Goal: Task Accomplishment & Management: Manage account settings

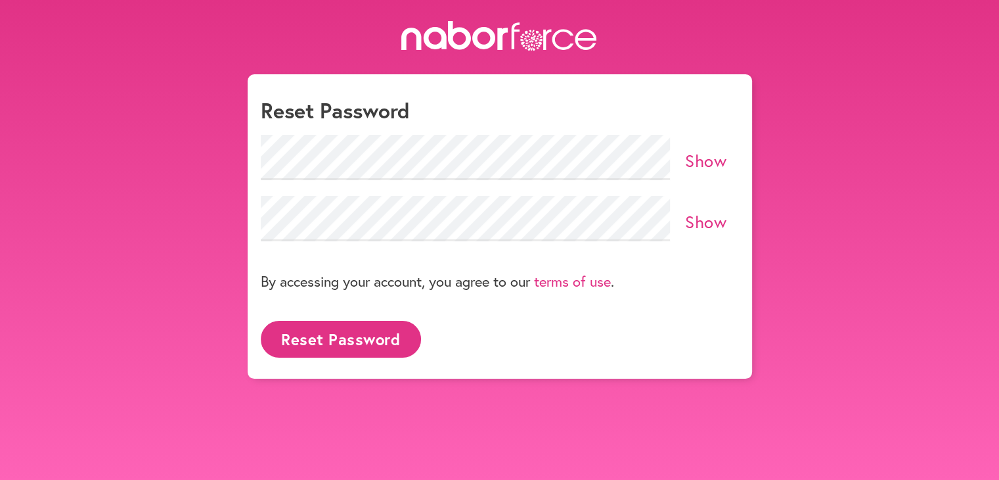
click at [328, 342] on button "Reset Password" at bounding box center [341, 339] width 160 height 36
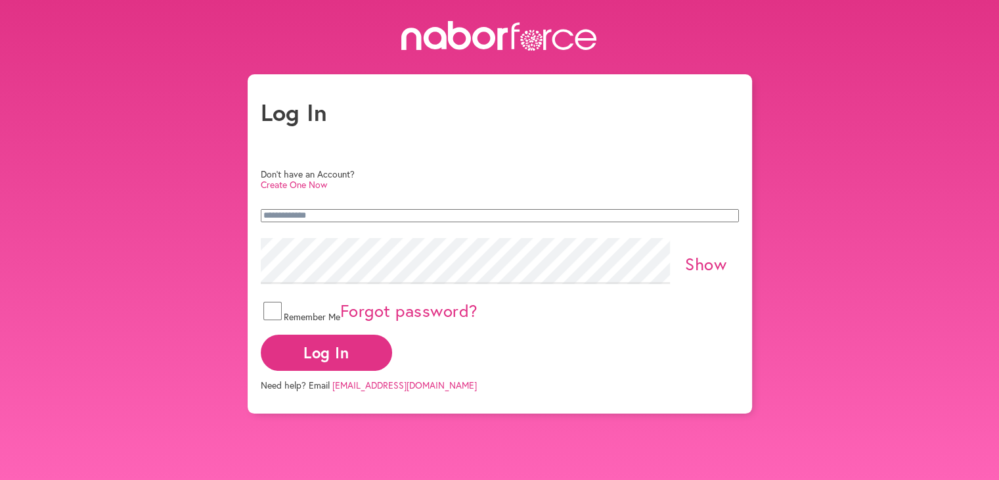
click at [420, 209] on input "email" at bounding box center [500, 215] width 478 height 13
type input "**********"
click at [392, 348] on button "Log In" at bounding box center [326, 352] width 131 height 36
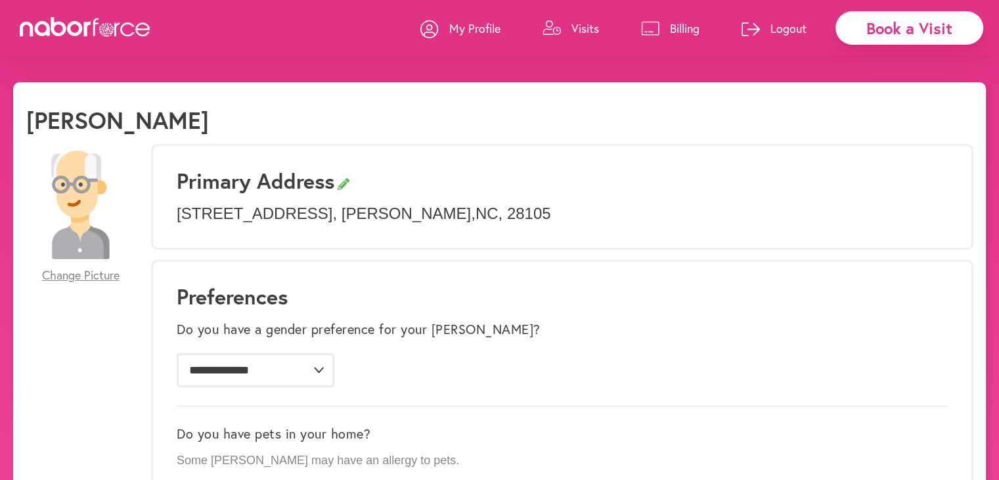
click at [558, 26] on icon at bounding box center [552, 27] width 18 height 15
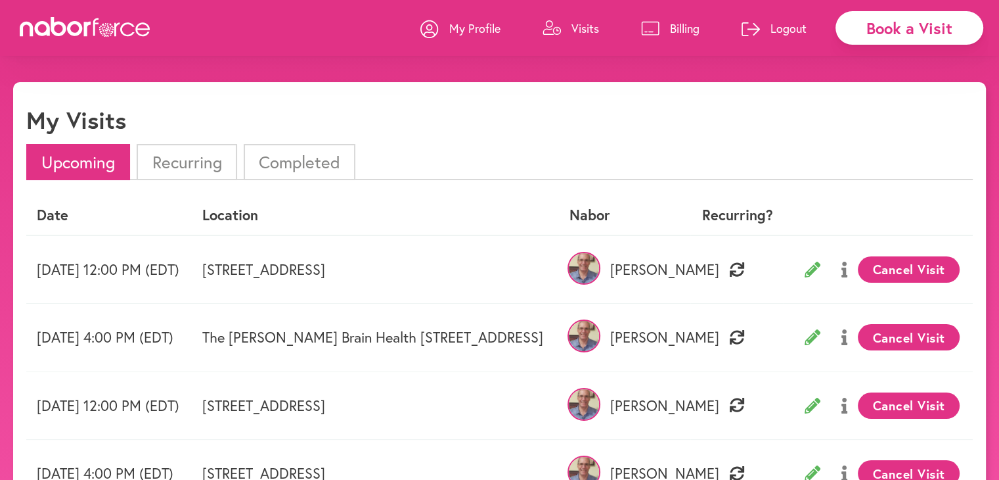
click at [913, 263] on button "Cancel Visit" at bounding box center [909, 269] width 102 height 26
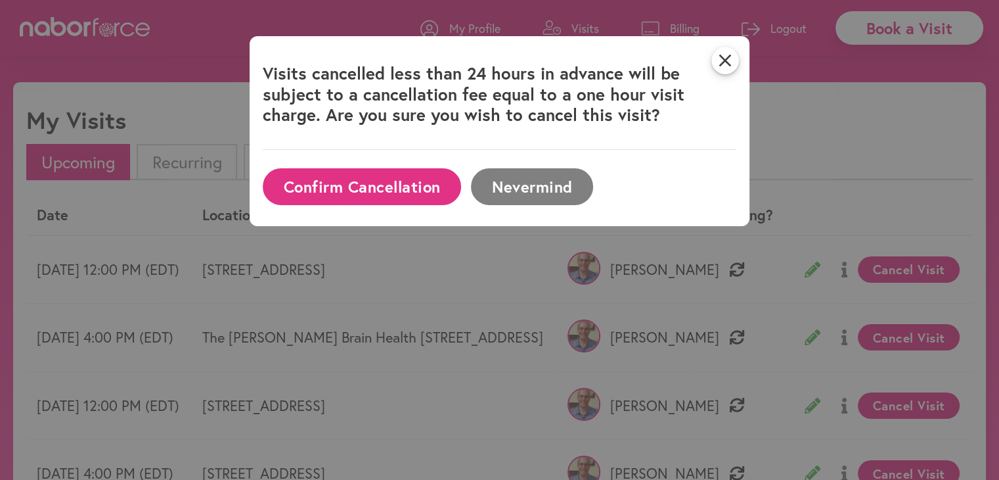
click at [393, 184] on button "Confirm Cancellation" at bounding box center [362, 186] width 198 height 36
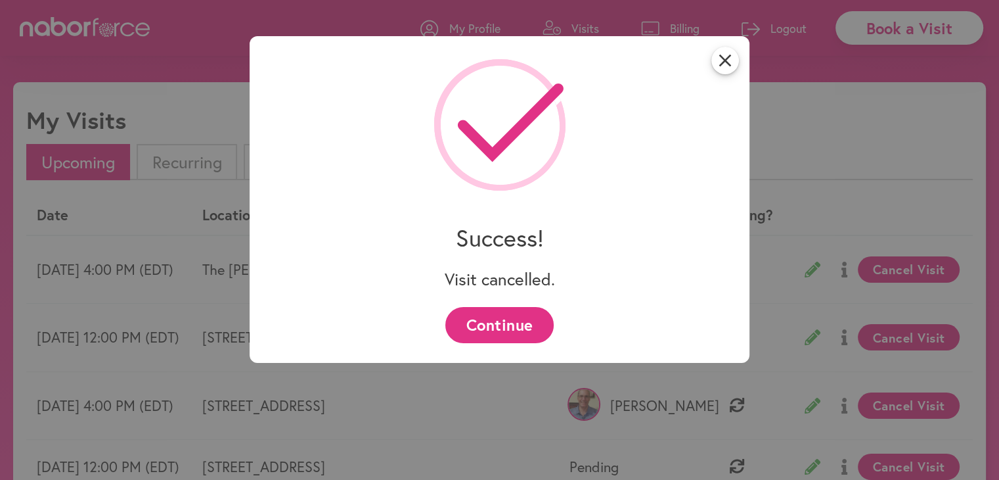
click at [526, 332] on button "Continue" at bounding box center [499, 325] width 108 height 36
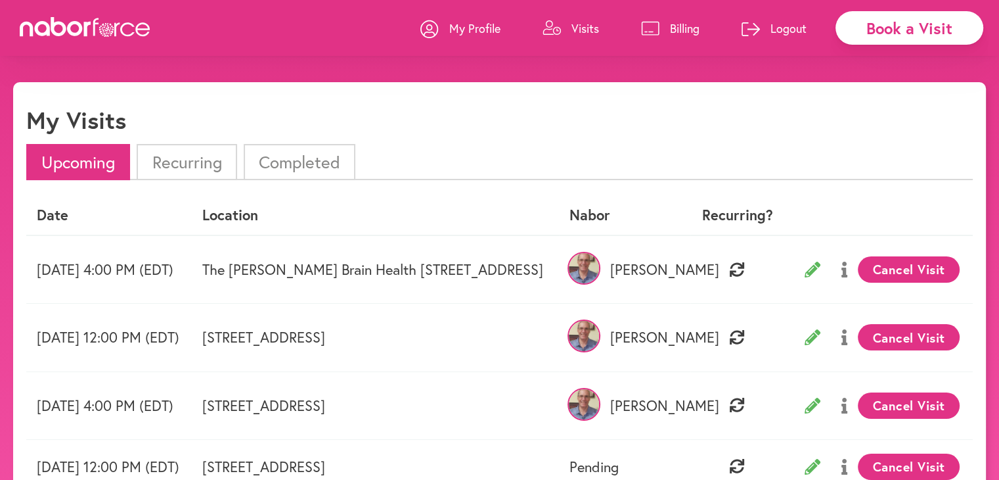
click at [905, 271] on button "Cancel Visit" at bounding box center [909, 269] width 102 height 26
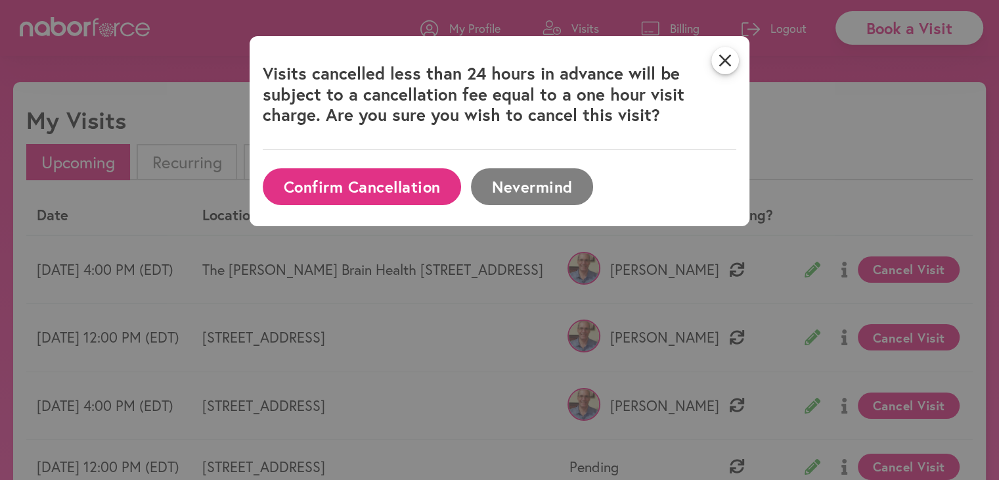
click at [377, 180] on button "Confirm Cancellation" at bounding box center [362, 186] width 198 height 36
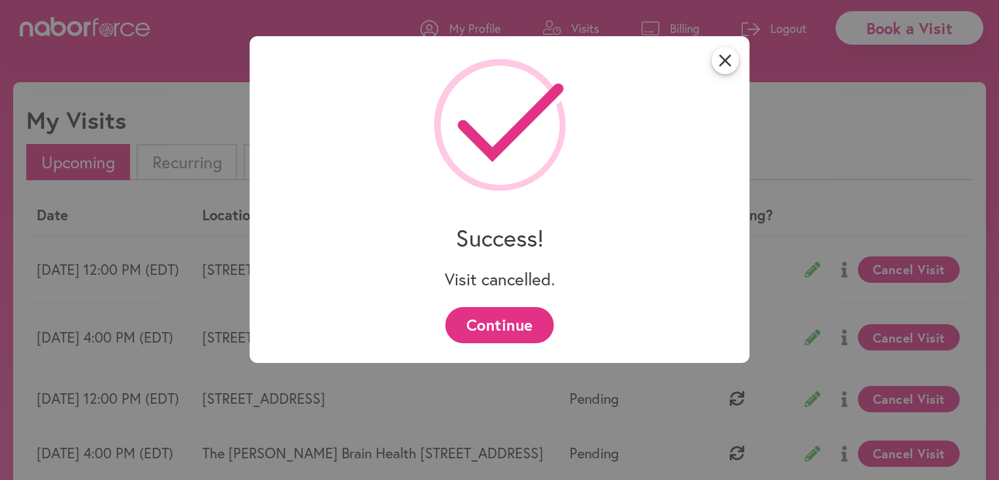
click at [512, 319] on button "Continue" at bounding box center [499, 325] width 108 height 36
